Goal: Task Accomplishment & Management: Complete application form

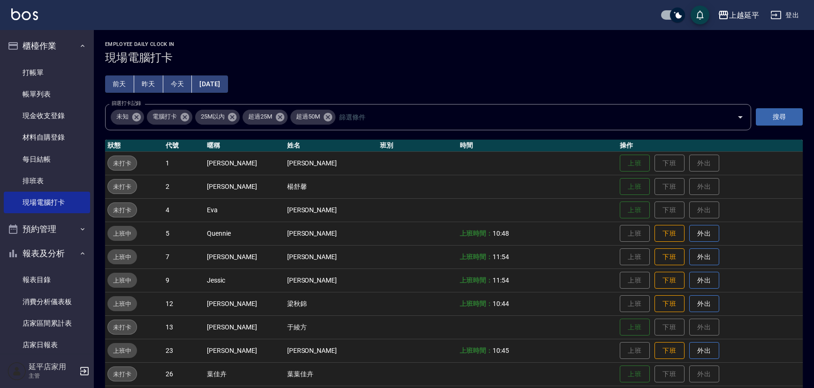
scroll to position [150, 0]
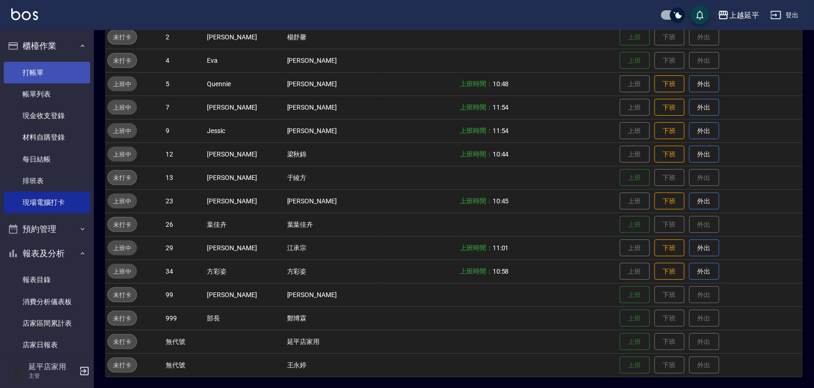
click at [38, 73] on link "打帳單" at bounding box center [47, 73] width 86 height 22
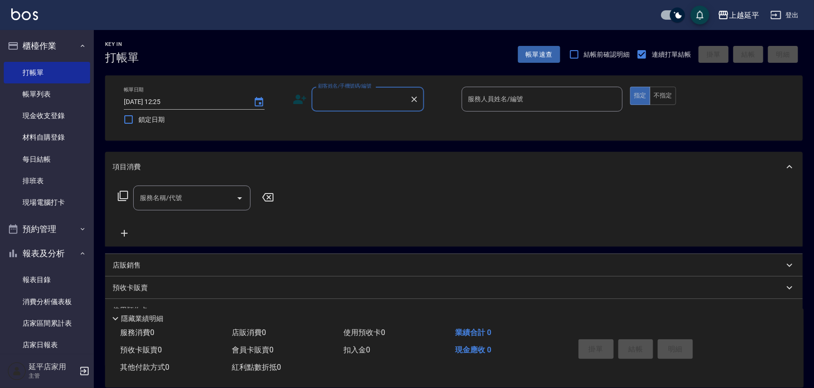
click at [344, 102] on input "顧客姓名/手機號碼/編號" at bounding box center [361, 99] width 90 height 16
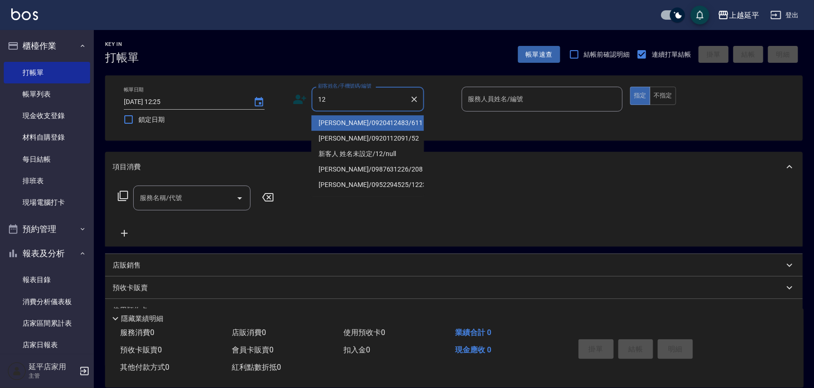
click at [343, 118] on li "[PERSON_NAME]/0920412483/611" at bounding box center [367, 122] width 113 height 15
type input "[PERSON_NAME]/0920412483/611"
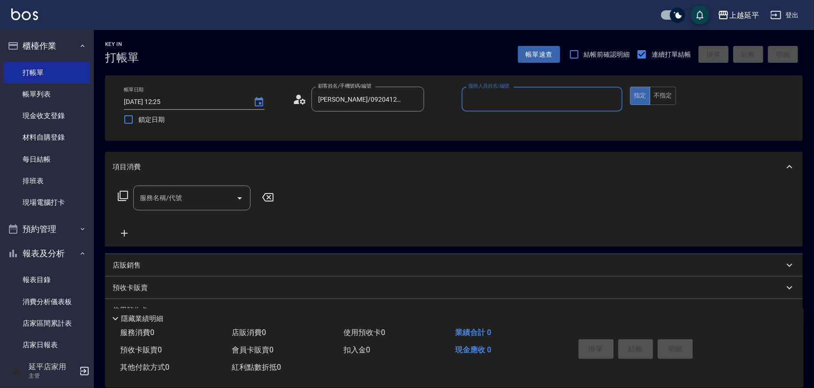
type input "Jessic-9"
click at [614, 97] on icon "Clear" at bounding box center [613, 100] width 6 height 6
click at [568, 101] on input "服務人員姓名/編號" at bounding box center [542, 99] width 153 height 16
click at [528, 118] on div "[PERSON_NAME] -12" at bounding box center [541, 122] width 161 height 15
type input "[PERSON_NAME]-12"
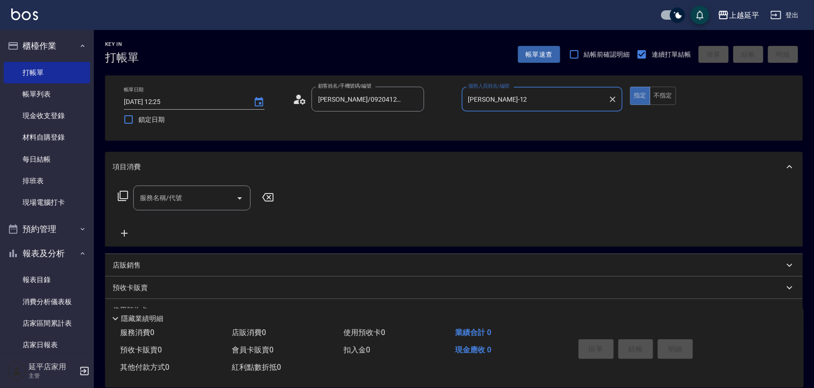
click at [195, 197] on input "服務名稱/代號" at bounding box center [184, 198] width 95 height 16
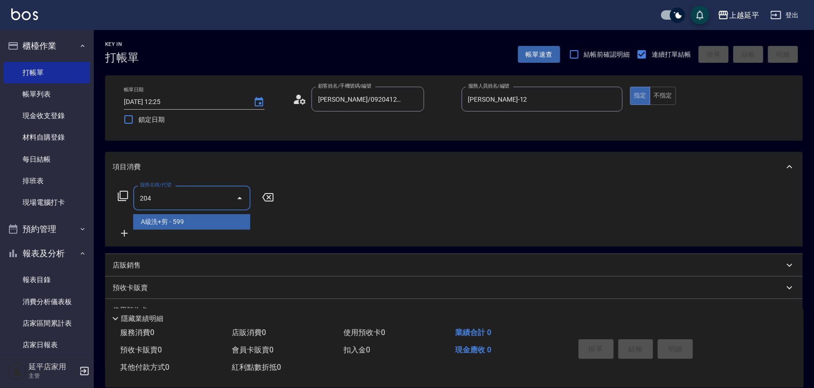
click at [196, 222] on span "A級洗+剪 - 599" at bounding box center [191, 221] width 117 height 15
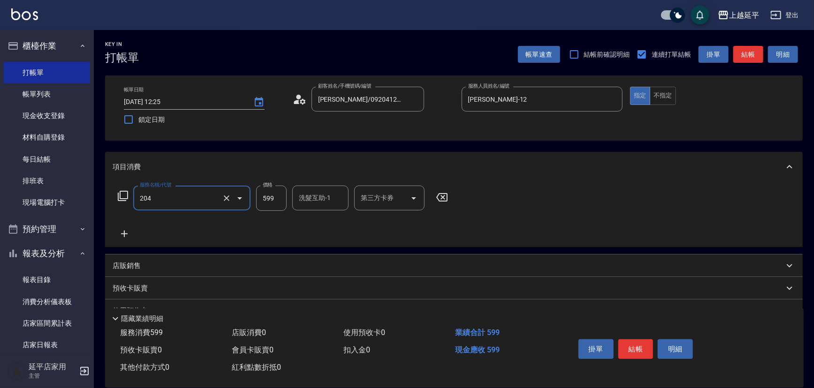
type input "A級洗+剪(204)"
click at [744, 58] on button "結帳" at bounding box center [748, 54] width 30 height 17
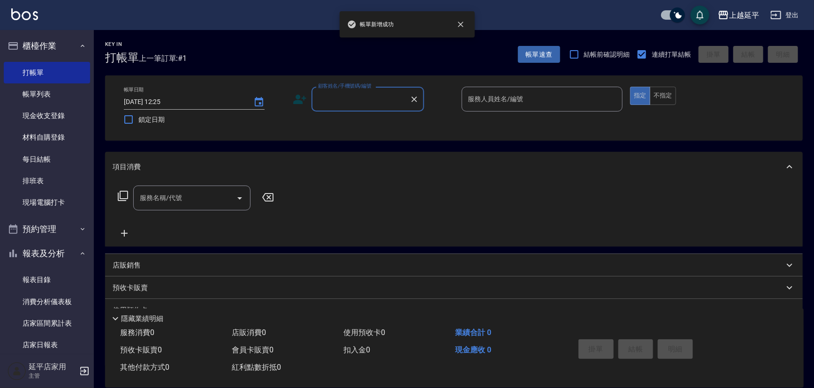
click at [363, 100] on input "顧客姓名/手機號碼/編號" at bounding box center [361, 99] width 90 height 16
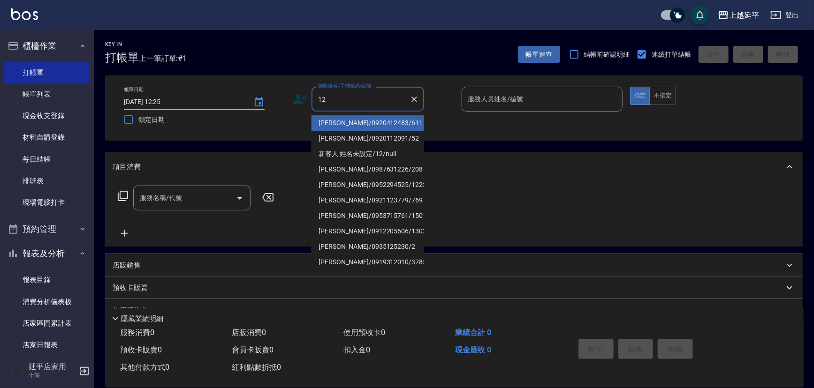
click at [377, 124] on li "[PERSON_NAME]/0920412483/611" at bounding box center [367, 122] width 113 height 15
type input "[PERSON_NAME]/0920412483/611"
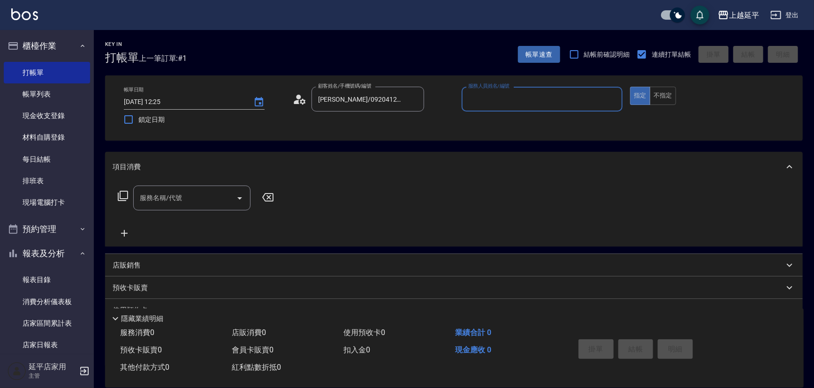
type input "Jessic-9"
click at [608, 99] on icon "Clear" at bounding box center [612, 99] width 9 height 9
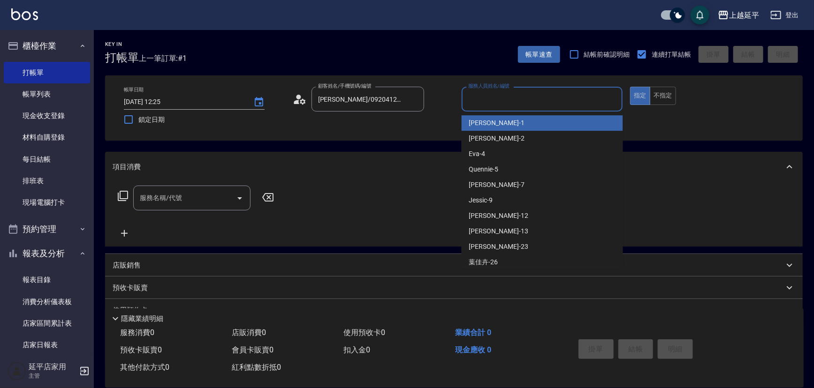
click at [607, 99] on input "服務人員姓名/編號" at bounding box center [542, 99] width 153 height 16
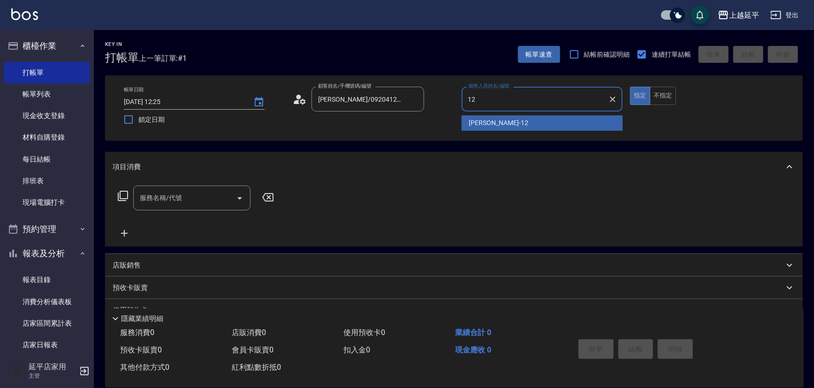
click at [522, 125] on div "[PERSON_NAME] -12" at bounding box center [541, 122] width 161 height 15
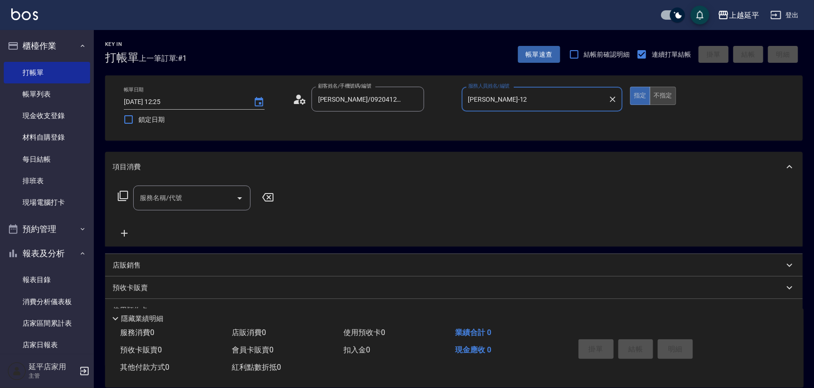
type input "[PERSON_NAME]-12"
click at [661, 97] on button "不指定" at bounding box center [663, 96] width 26 height 18
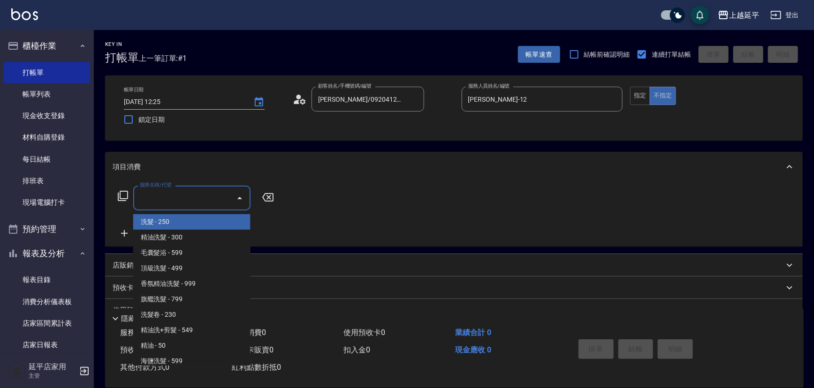
click at [197, 197] on input "服務名稱/代號" at bounding box center [184, 198] width 95 height 16
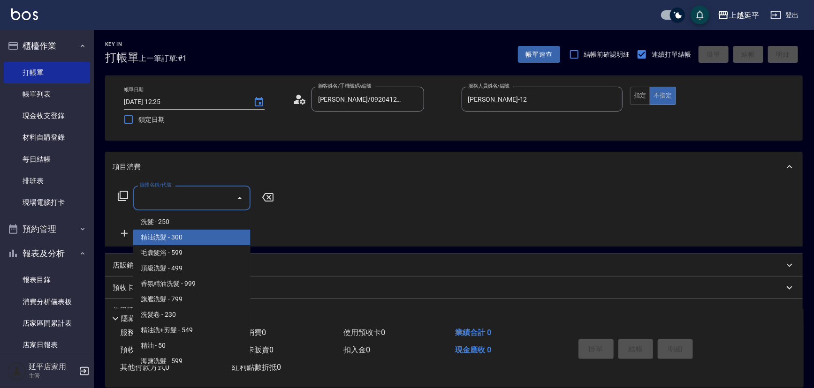
click at [190, 237] on span "精油洗髮 - 300" at bounding box center [191, 237] width 117 height 15
type input "精油洗髮(102)"
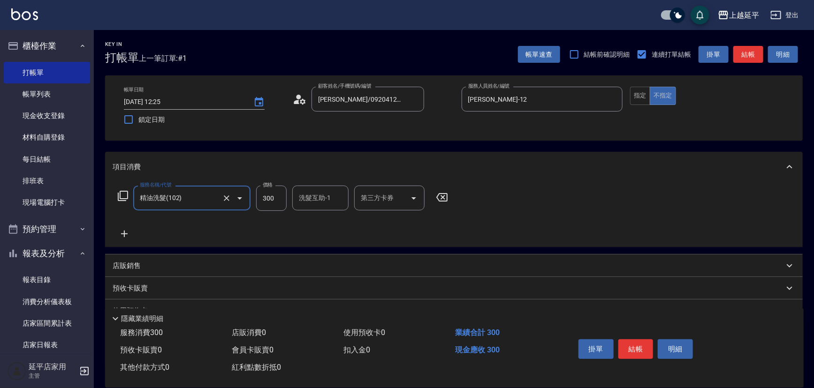
click at [320, 196] on input "洗髮互助-1" at bounding box center [320, 198] width 48 height 16
click at [330, 222] on div "丞宗 -29" at bounding box center [320, 221] width 56 height 15
type input "丞宗-29"
click at [640, 347] on button "結帳" at bounding box center [635, 350] width 35 height 20
